Goal: Navigation & Orientation: Go to known website

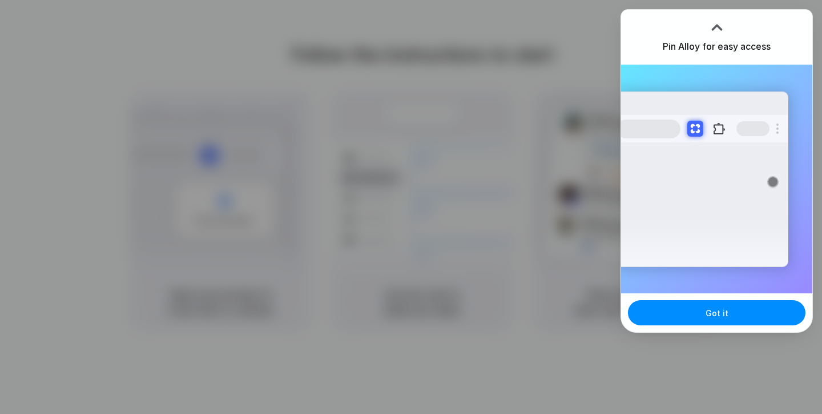
click at [717, 31] on div at bounding box center [717, 27] width 17 height 17
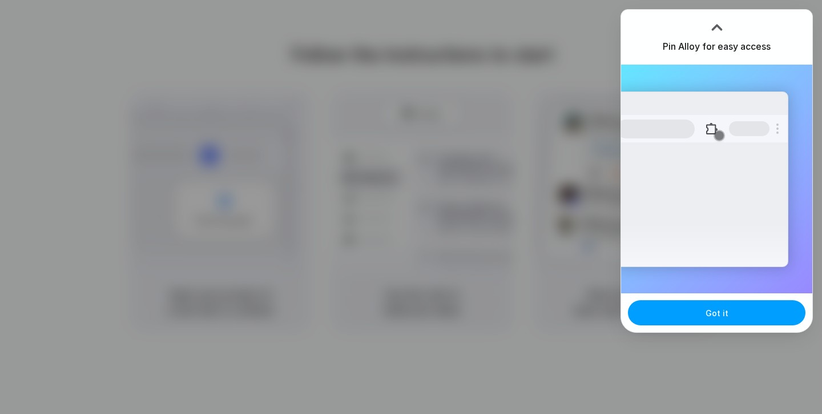
click at [723, 319] on button "Got it" at bounding box center [717, 312] width 178 height 25
